Goal: Use online tool/utility

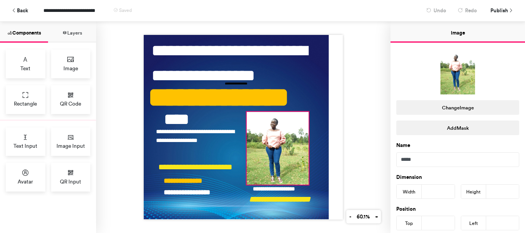
click at [285, 161] on div at bounding box center [278, 148] width 62 height 73
